Goal: Communication & Community: Answer question/provide support

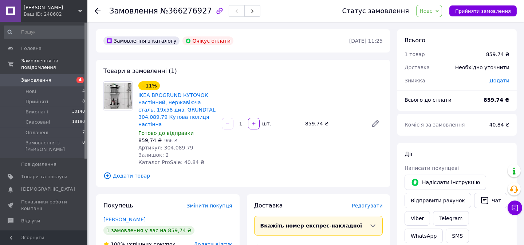
click at [28, 77] on span "Замовлення" at bounding box center [36, 80] width 30 height 7
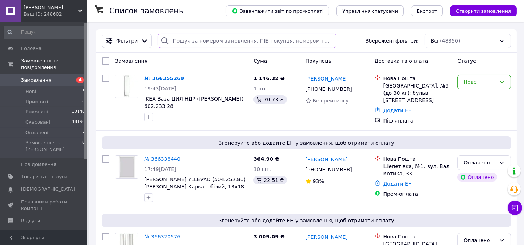
click at [191, 42] on input "search" at bounding box center [247, 41] width 179 height 15
paste input "380966725761"
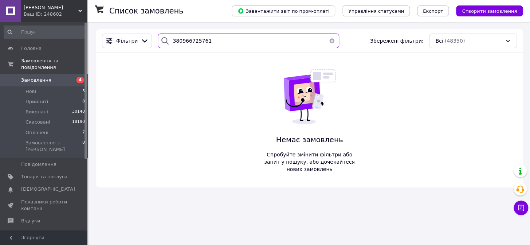
drag, startPoint x: 214, startPoint y: 37, endPoint x: 178, endPoint y: 36, distance: 35.7
click at [155, 37] on div "380966725761" at bounding box center [248, 41] width 187 height 15
paste input "631478888"
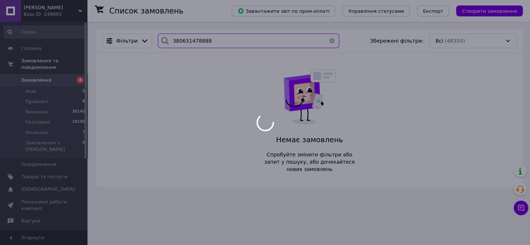
type input "380631478888"
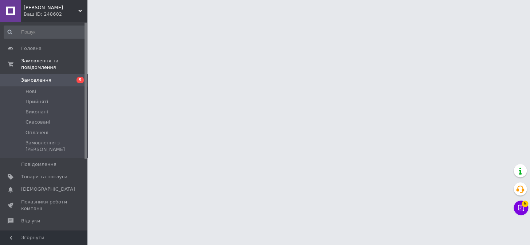
click at [46, 77] on span "Замовлення" at bounding box center [36, 80] width 30 height 7
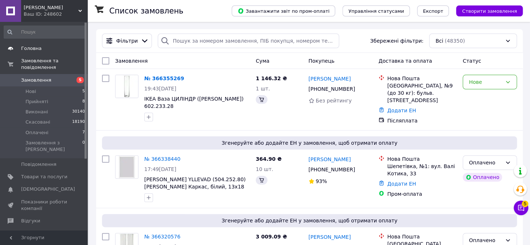
click at [33, 48] on span "Головна" at bounding box center [31, 48] width 20 height 7
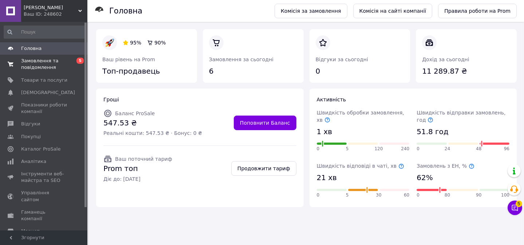
click at [44, 67] on span "Замовлення та повідомлення" at bounding box center [44, 64] width 46 height 13
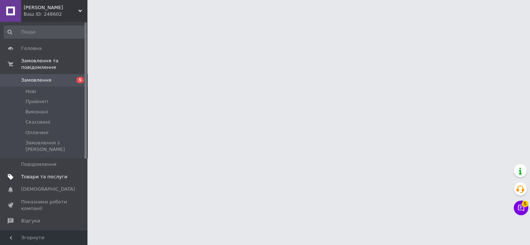
click at [46, 173] on span "Товари та послуги" at bounding box center [44, 176] width 46 height 7
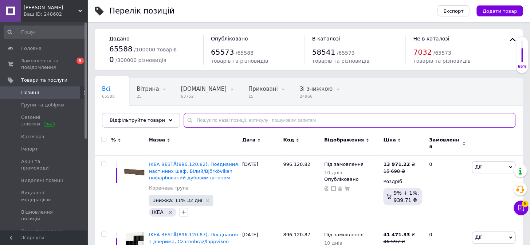
click at [197, 118] on input "text" at bounding box center [350, 120] width 332 height 15
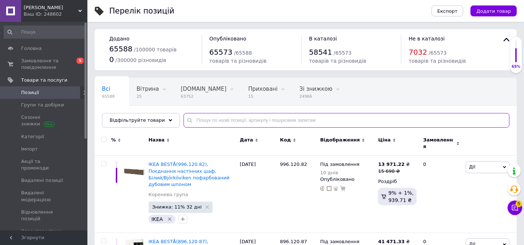
paste input "9960218814"
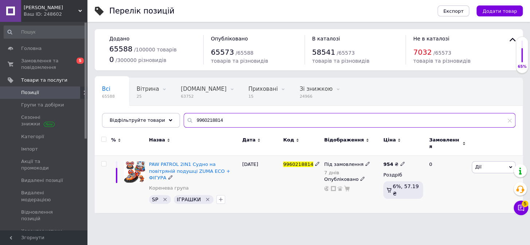
type input "9960218814"
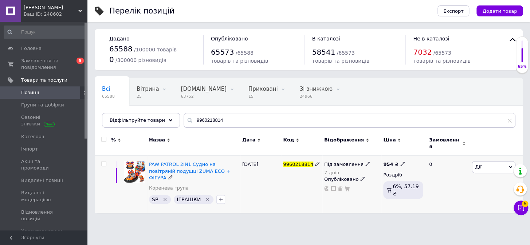
click at [375, 167] on div "Під замовлення 7 днів" at bounding box center [351, 168] width 55 height 15
click at [362, 170] on div "7 днів" at bounding box center [347, 172] width 46 height 5
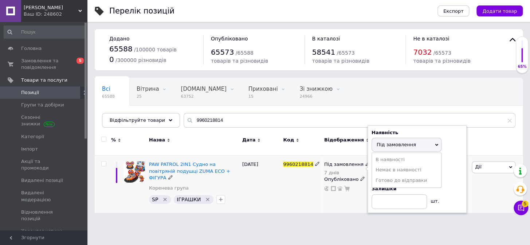
click at [451, 167] on div "Дні 7" at bounding box center [417, 168] width 91 height 23
click at [388, 170] on div "Наявність Під замовлення В наявності Немає в наявності Готово до відправки Дні …" at bounding box center [417, 168] width 99 height 87
drag, startPoint x: 382, startPoint y: 168, endPoint x: 371, endPoint y: 168, distance: 10.9
click at [371, 168] on div "Наявність Під замовлення В наявності Немає в наявності Готово до відправки Дні …" at bounding box center [417, 168] width 99 height 87
type input "10"
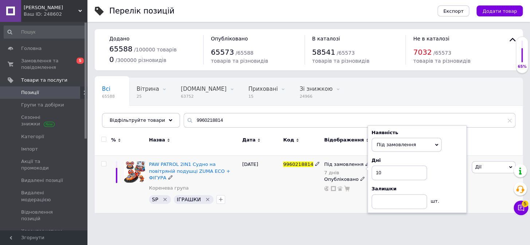
click at [342, 196] on div "Під замовлення 7 днів Наявність Під замовлення В наявності Немає в наявності Го…" at bounding box center [351, 184] width 59 height 57
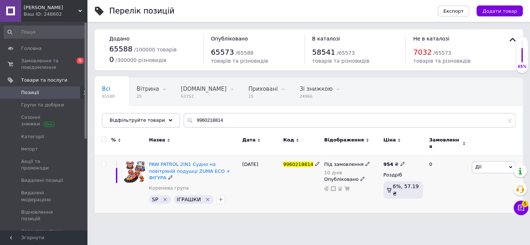
click at [365, 161] on icon at bounding box center [367, 163] width 4 height 4
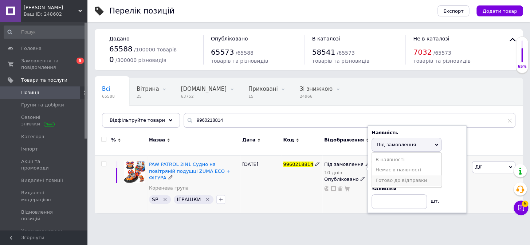
click at [376, 176] on li "Готово до відправки" at bounding box center [406, 180] width 69 height 10
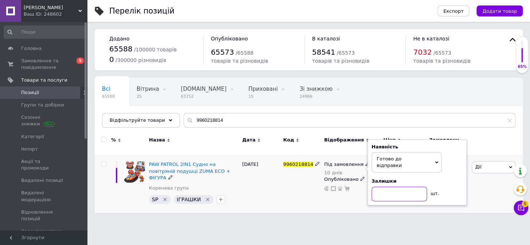
click at [379, 189] on input at bounding box center [399, 194] width 55 height 15
type input "1"
click at [328, 205] on div "Перелік позицій Експорт Додати товар Додано 65588 / 100000 товарів 0 / 300000 р…" at bounding box center [308, 110] width 443 height 220
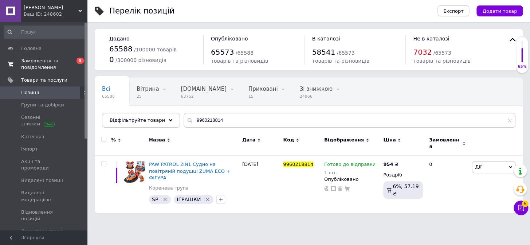
click at [36, 64] on span "Замовлення та повідомлення" at bounding box center [44, 64] width 46 height 13
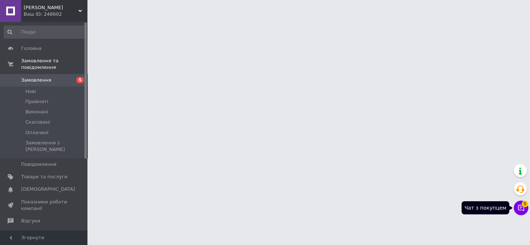
click at [521, 211] on button "Чат з покупцем 5" at bounding box center [521, 207] width 15 height 15
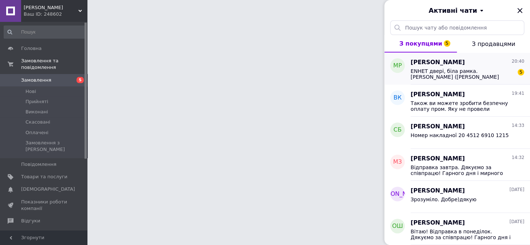
click at [472, 79] on span "ENHET двері, біла рамка.[PERSON_NAME] ([PERSON_NAME] ENHET) 504.577.23 в наявно…" at bounding box center [462, 74] width 103 height 12
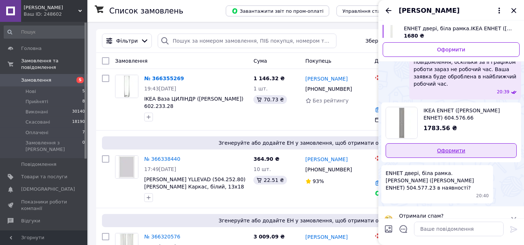
scroll to position [77, 0]
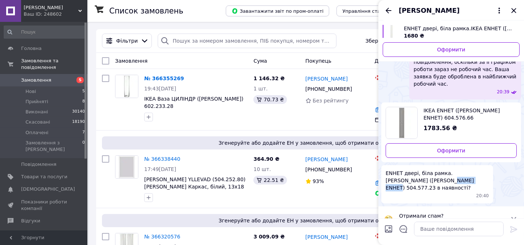
drag, startPoint x: 427, startPoint y: 170, endPoint x: 403, endPoint y: 171, distance: 24.4
click at [403, 171] on span "ENHET двері, біла рамка.IKEA ENHET (ІКЕА ENHET) 504.577.23 в наявності?" at bounding box center [437, 180] width 103 height 22
copy span "504.577.23"
click at [79, 11] on use at bounding box center [80, 11] width 4 height 2
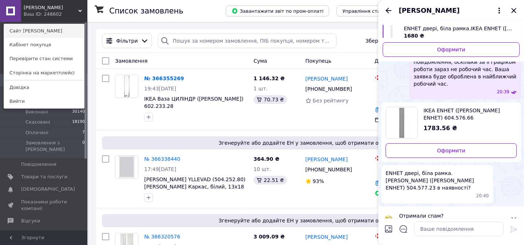
click at [53, 30] on link "Сайт [PERSON_NAME]" at bounding box center [44, 31] width 80 height 14
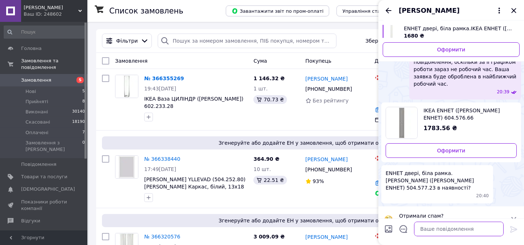
click at [425, 227] on textarea at bounding box center [459, 228] width 90 height 15
drag, startPoint x: 430, startPoint y: 230, endPoint x: 404, endPoint y: 230, distance: 25.5
click at [404, 230] on textarea "вІТАЮ" at bounding box center [452, 228] width 104 height 15
type textarea "Вітаю!Вам одна потрібна дверка?"
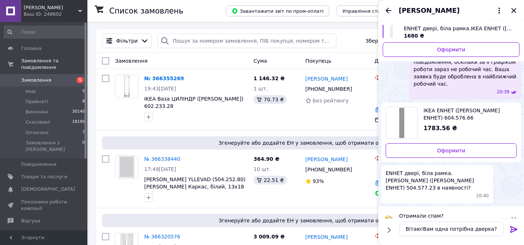
click at [515, 228] on icon at bounding box center [514, 229] width 9 height 9
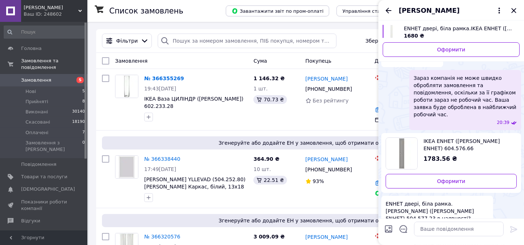
scroll to position [56, 0]
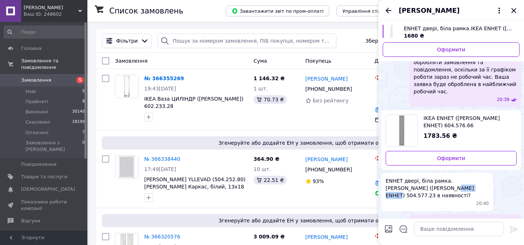
drag, startPoint x: 403, startPoint y: 179, endPoint x: 428, endPoint y: 179, distance: 24.4
click at [428, 179] on span "ENHET двері, біла рамка.IKEA ENHET (ІКЕА ENHET) 504.577.23 в наявності?" at bounding box center [437, 188] width 103 height 22
paste textarea "https://dimcomfort.com.ua/ua/p2468948982-enhet-dver-belaya.html"
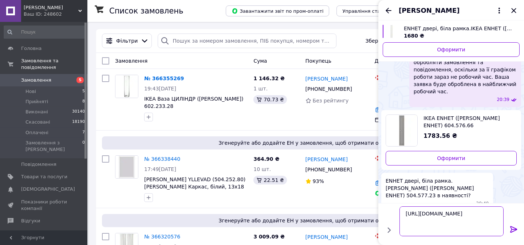
type textarea "https://dimcomfort.com.ua/ua/p2468948982-enhet-dver-belaya.html"
click at [515, 225] on icon at bounding box center [514, 229] width 9 height 9
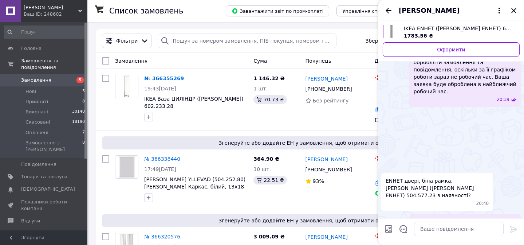
scroll to position [180, 0]
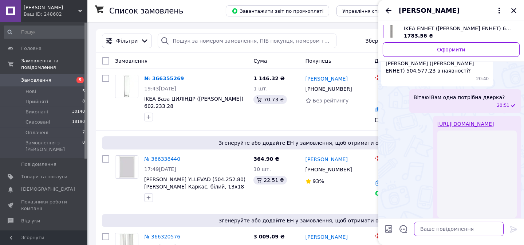
click at [427, 231] on textarea at bounding box center [459, 228] width 90 height 15
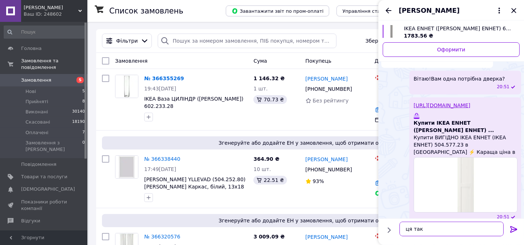
scroll to position [160, 0]
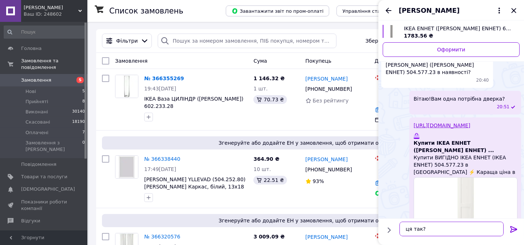
type textarea "ця так?"
click at [514, 231] on icon at bounding box center [514, 229] width 9 height 9
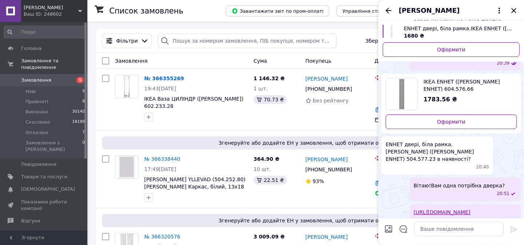
scroll to position [47, 0]
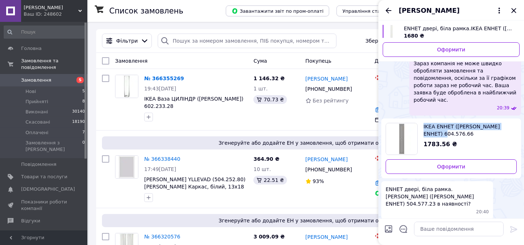
drag, startPoint x: 422, startPoint y: 113, endPoint x: 507, endPoint y: 115, distance: 85.3
click at [507, 118] on div "IKEA ENHET (ІКЕА ENHET) 604.576.66 1783.56 ₴ Оформити" at bounding box center [451, 148] width 140 height 60
copy span "IKEA ENHET (ІКЕА ENHET) 604.576.66"
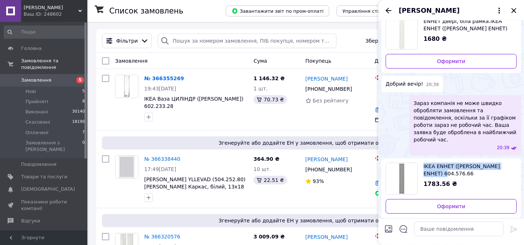
scroll to position [14, 0]
